Goal: Information Seeking & Learning: Learn about a topic

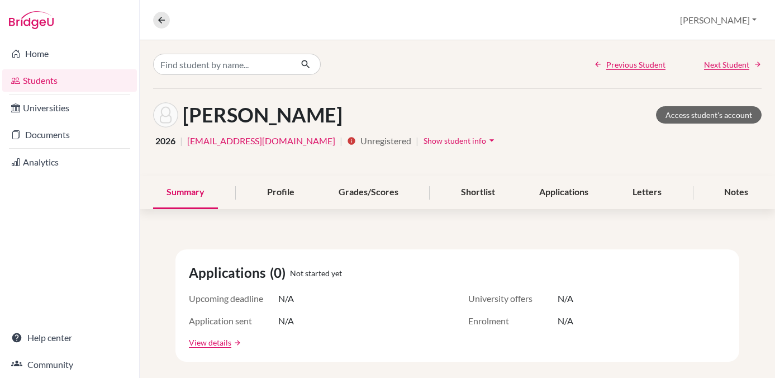
click at [42, 79] on link "Students" at bounding box center [69, 80] width 135 height 22
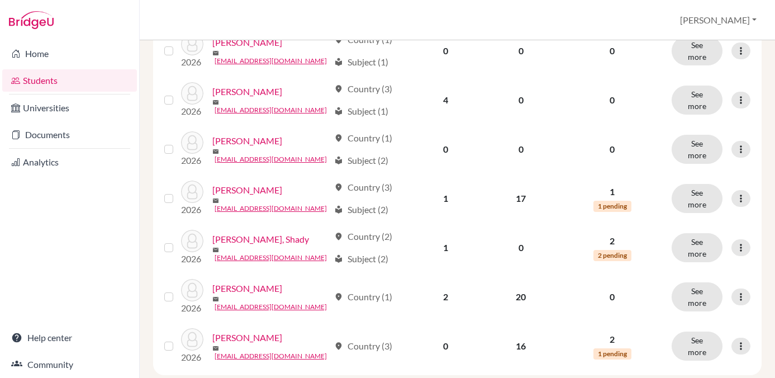
scroll to position [860, 0]
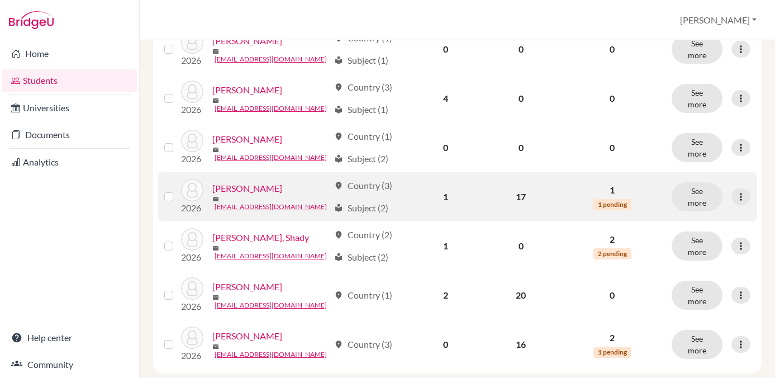
click at [242, 186] on link "[PERSON_NAME]" at bounding box center [247, 188] width 70 height 13
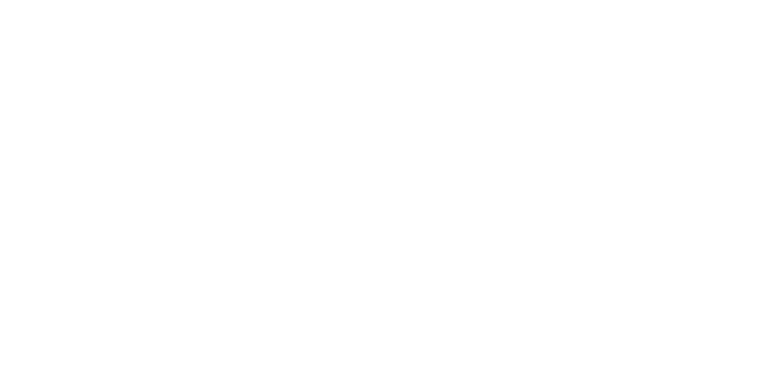
scroll to position [64, 0]
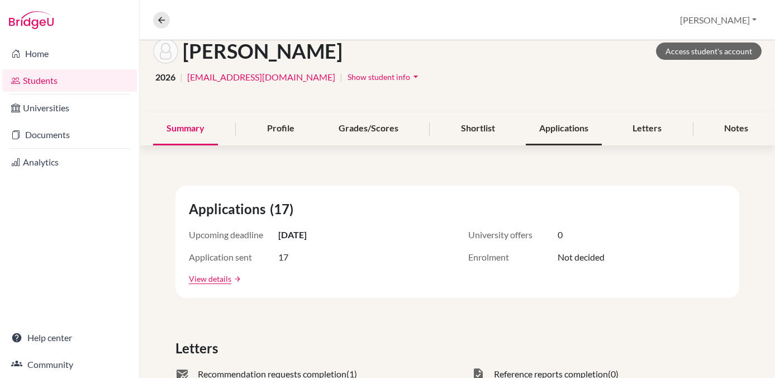
click at [566, 129] on div "Applications" at bounding box center [564, 128] width 76 height 33
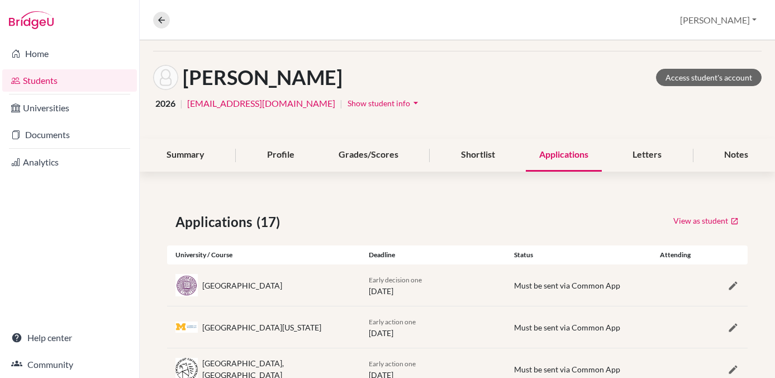
scroll to position [36, 0]
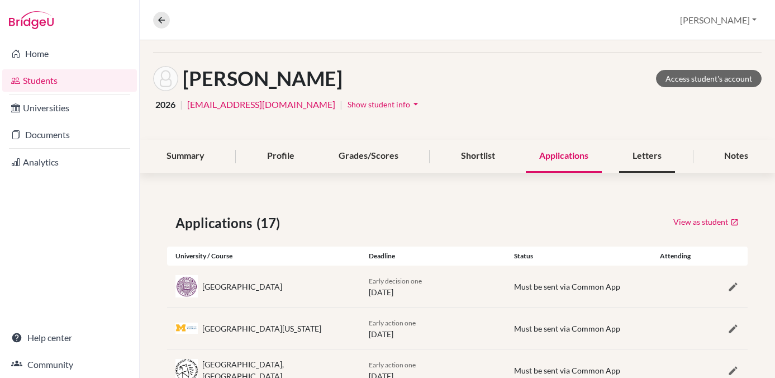
click at [643, 155] on div "Letters" at bounding box center [647, 156] width 56 height 33
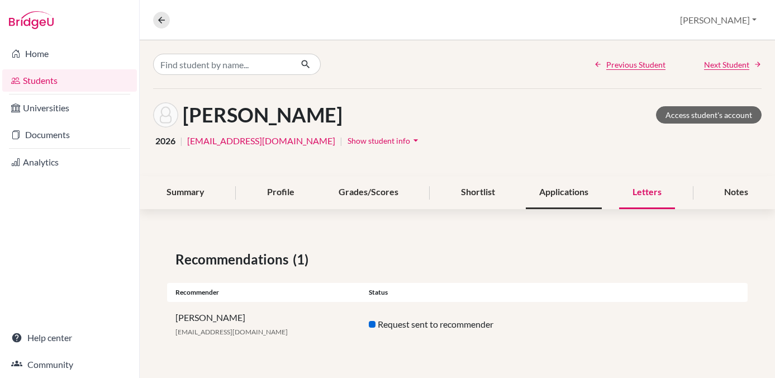
click at [549, 194] on div "Applications" at bounding box center [564, 192] width 76 height 33
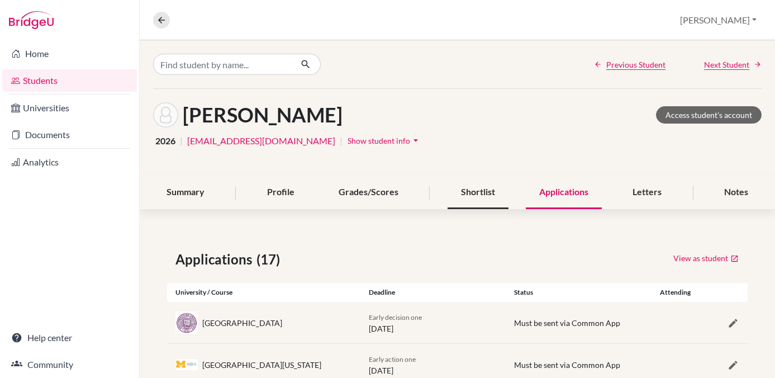
click at [467, 187] on div "Shortlist" at bounding box center [478, 192] width 61 height 33
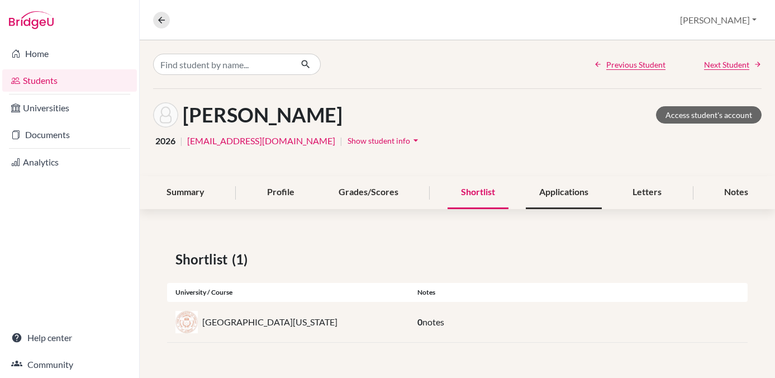
click at [551, 193] on div "Applications" at bounding box center [564, 192] width 76 height 33
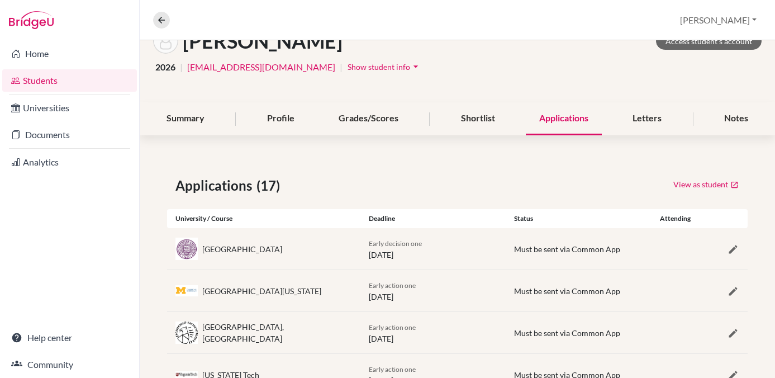
scroll to position [70, 0]
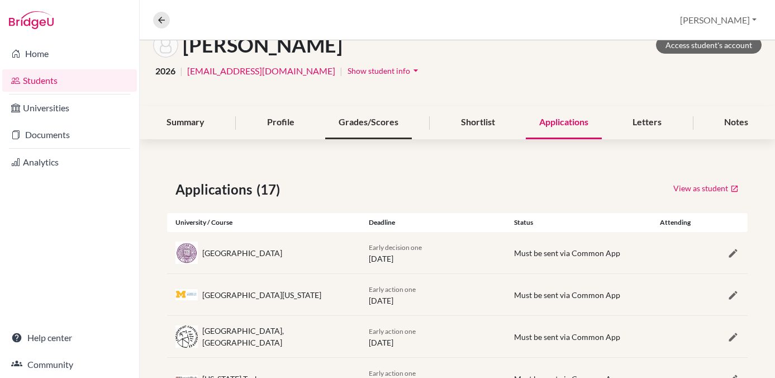
click at [354, 126] on div "Grades/Scores" at bounding box center [368, 122] width 87 height 33
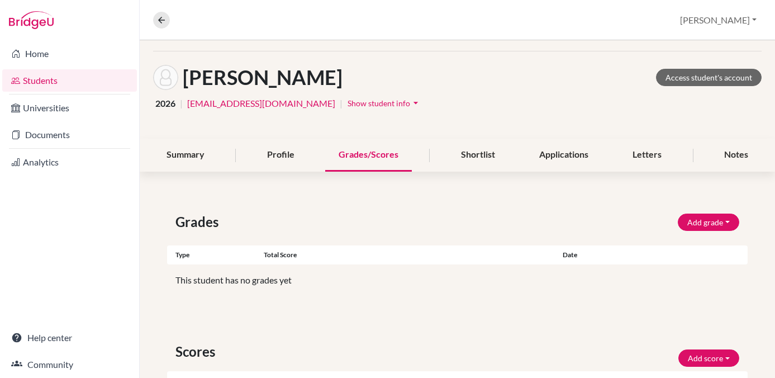
scroll to position [35, 0]
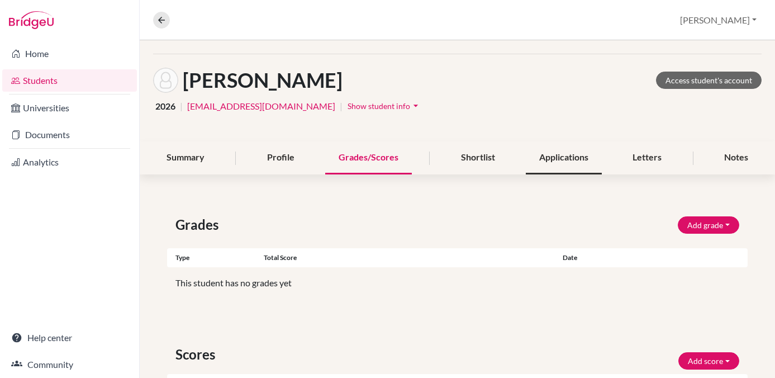
click at [550, 152] on div "Applications" at bounding box center [564, 157] width 76 height 33
